Goal: Navigation & Orientation: Find specific page/section

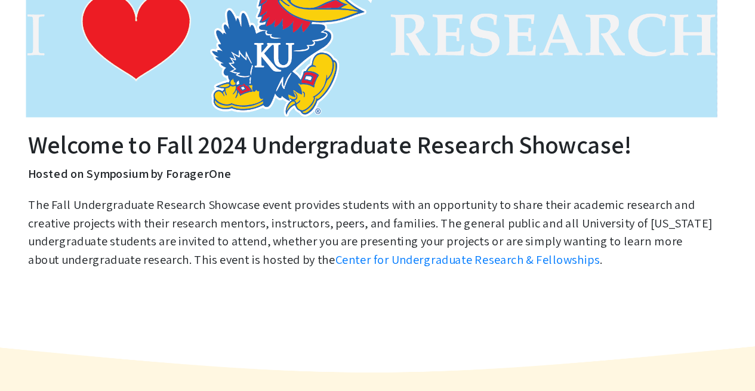
scroll to position [43, 0]
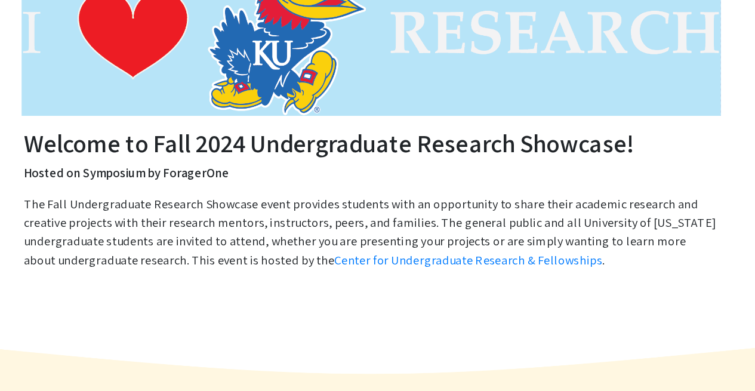
click at [401, 216] on p "The Fall Undergraduate Research Showcase event provides students with an opport…" at bounding box center [377, 228] width 533 height 57
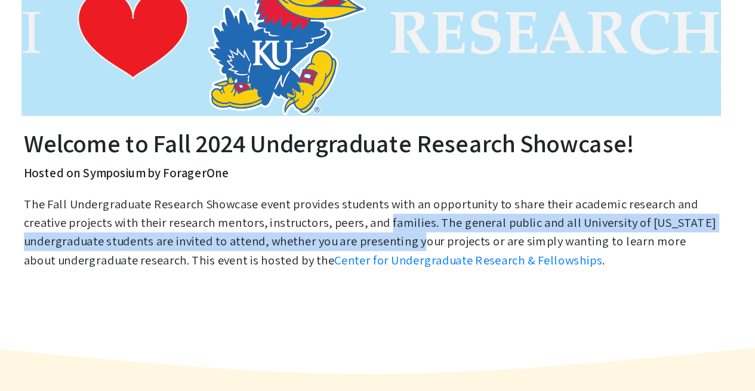
drag, startPoint x: 0, startPoint y: 0, endPoint x: 425, endPoint y: 241, distance: 488.0
click at [425, 241] on p "The Fall Undergraduate Research Showcase event provides students with an opport…" at bounding box center [377, 228] width 533 height 57
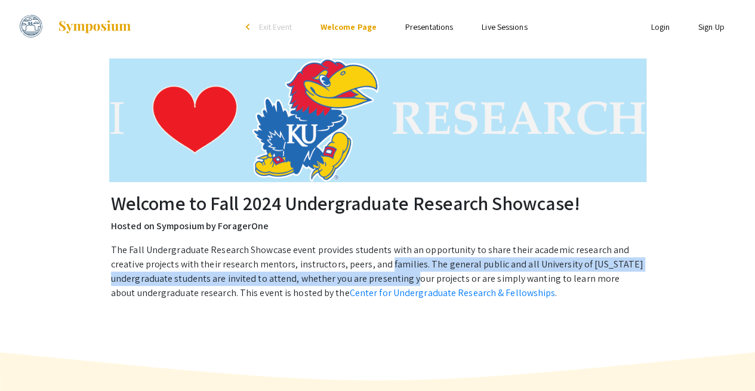
scroll to position [1, 0]
click at [428, 26] on link "Presentations" at bounding box center [429, 26] width 48 height 11
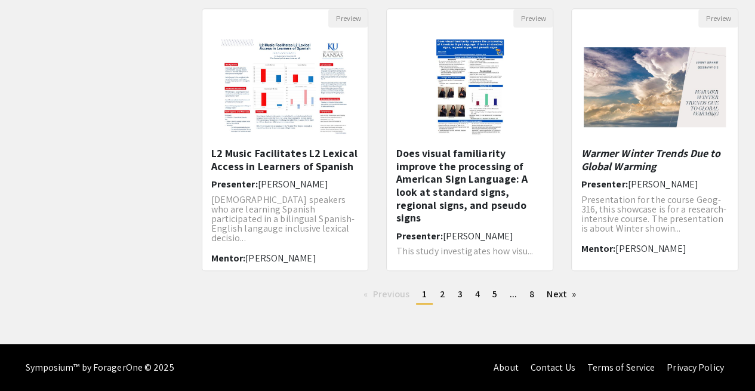
scroll to position [395, 0]
